Goal: Transaction & Acquisition: Purchase product/service

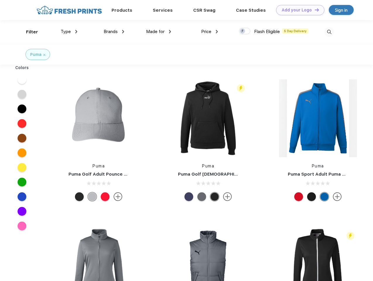
scroll to position [0, 0]
click at [298, 10] on link "Add your Logo Design Tool" at bounding box center [300, 10] width 48 height 10
click at [0, 0] on div "Design Tool" at bounding box center [0, 0] width 0 height 0
click at [314, 10] on link "Add your Logo Design Tool" at bounding box center [300, 10] width 48 height 10
click at [28, 32] on div "Filter" at bounding box center [32, 32] width 12 height 7
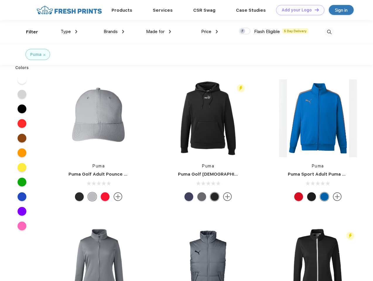
click at [69, 32] on span "Type" at bounding box center [66, 31] width 10 height 5
click at [114, 32] on span "Brands" at bounding box center [111, 31] width 14 height 5
click at [159, 32] on span "Made for" at bounding box center [155, 31] width 18 height 5
click at [210, 32] on span "Price" at bounding box center [206, 31] width 10 height 5
click at [245, 31] on div at bounding box center [244, 31] width 11 height 6
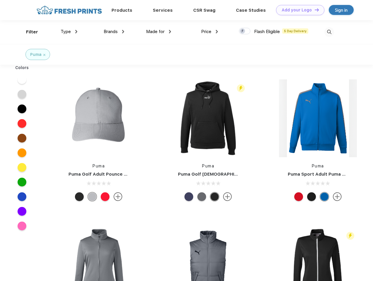
click at [243, 31] on input "checkbox" at bounding box center [241, 30] width 4 height 4
click at [329, 32] on img at bounding box center [330, 32] width 10 height 10
